Goal: Navigation & Orientation: Find specific page/section

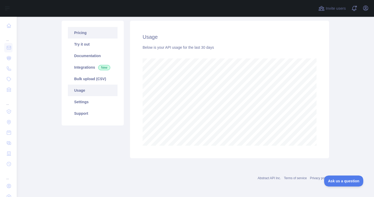
click at [92, 35] on link "Pricing" at bounding box center [93, 33] width 50 height 12
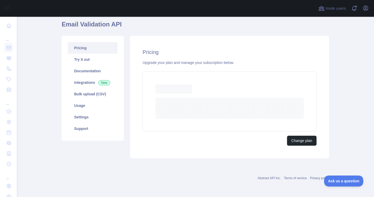
scroll to position [41, 0]
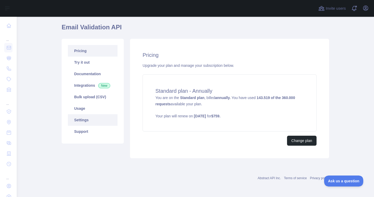
click at [81, 117] on link "Settings" at bounding box center [93, 120] width 50 height 12
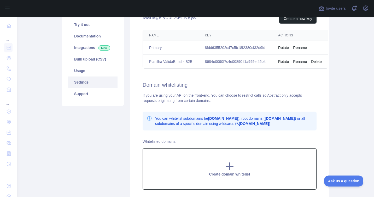
scroll to position [41, 0]
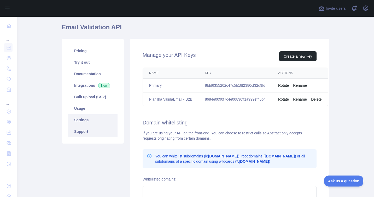
click at [86, 133] on link "Support" at bounding box center [93, 131] width 50 height 12
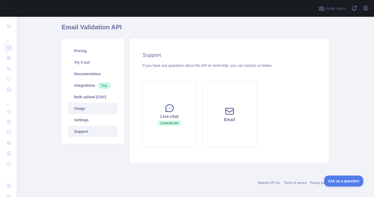
click at [83, 110] on link "Usage" at bounding box center [93, 108] width 50 height 12
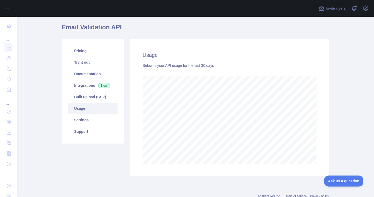
scroll to position [180, 354]
click at [89, 100] on link "Bulk upload (CSV)" at bounding box center [93, 97] width 50 height 12
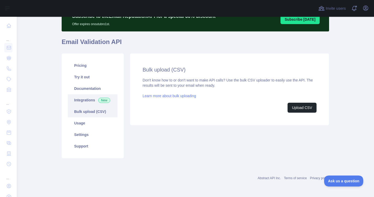
click at [82, 98] on link "Integrations New" at bounding box center [93, 100] width 50 height 12
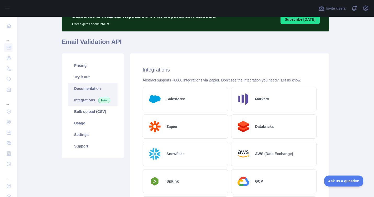
click at [85, 90] on link "Documentation" at bounding box center [93, 89] width 50 height 12
click at [80, 86] on link "Documentation" at bounding box center [93, 89] width 50 height 12
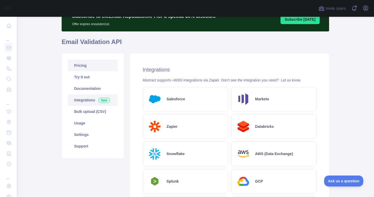
click at [91, 70] on link "Pricing" at bounding box center [93, 66] width 50 height 12
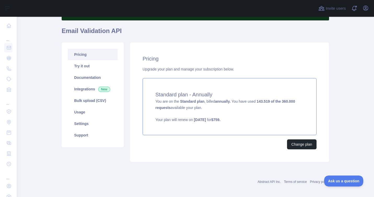
scroll to position [41, 0]
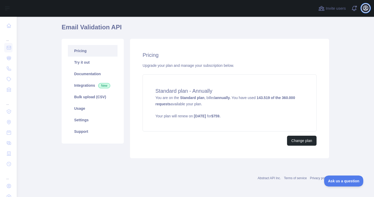
click at [368, 10] on icon "button" at bounding box center [366, 8] width 6 height 6
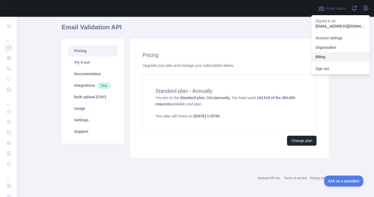
click at [327, 53] on button "Billing" at bounding box center [341, 56] width 59 height 9
